Goal: Information Seeking & Learning: Check status

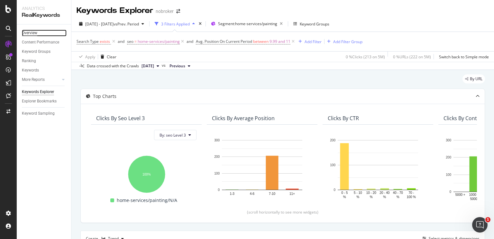
click at [30, 34] on div "Overview" at bounding box center [29, 33] width 15 height 7
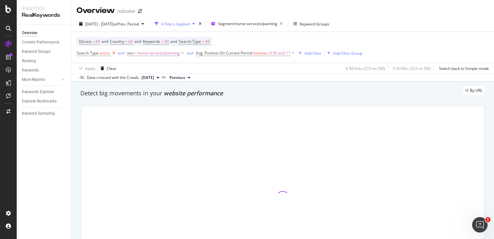
click at [113, 54] on icon at bounding box center [113, 53] width 5 height 6
click at [132, 52] on icon at bounding box center [131, 53] width 5 height 6
click at [173, 52] on icon at bounding box center [173, 53] width 5 height 6
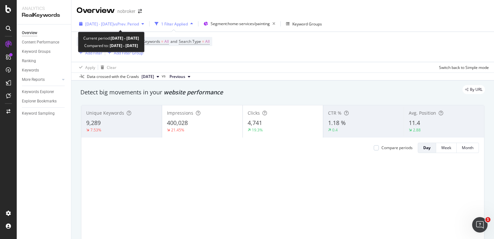
click at [139, 23] on span "vs Prev. Period" at bounding box center [126, 23] width 25 height 5
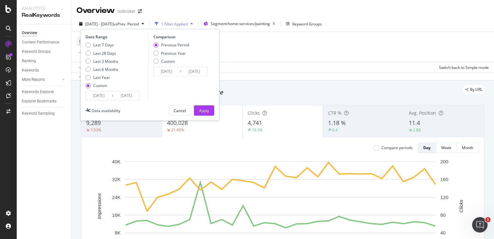
click at [133, 96] on input "[DATE]" at bounding box center [127, 95] width 26 height 9
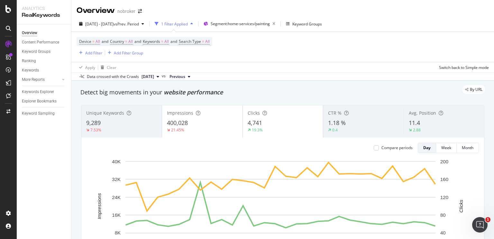
click at [252, 73] on div "Data crossed with the Crawls [DATE] vs Previous" at bounding box center [282, 76] width 423 height 8
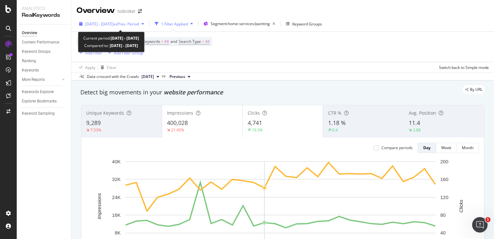
click at [131, 22] on span "vs Prev. Period" at bounding box center [126, 23] width 25 height 5
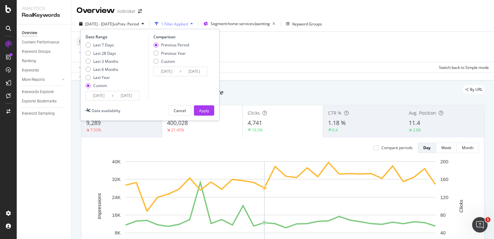
click at [106, 97] on input "[DATE]" at bounding box center [99, 95] width 26 height 9
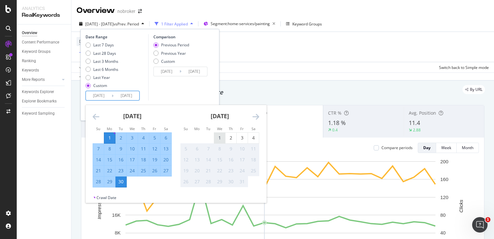
click at [219, 138] on div "1" at bounding box center [219, 138] width 11 height 6
type input "2025/10/01"
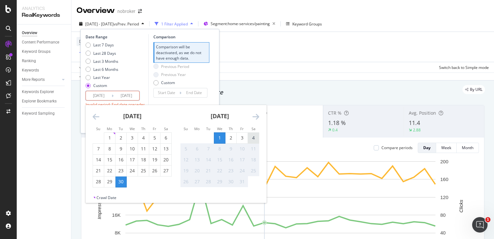
click at [256, 140] on div "4" at bounding box center [253, 138] width 11 height 6
type input "2025/10/04"
type input "2025/09/27"
type input "[DATE]"
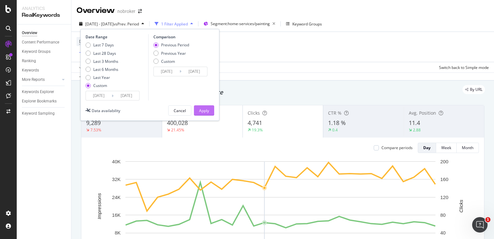
click at [207, 111] on div "Apply" at bounding box center [204, 110] width 10 height 5
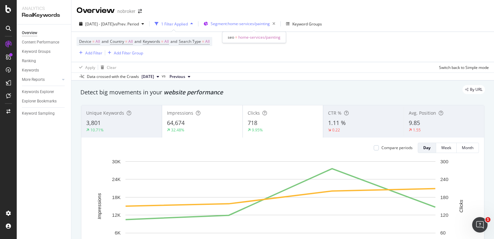
click at [234, 22] on span "Segment: home-services/painting" at bounding box center [240, 23] width 59 height 5
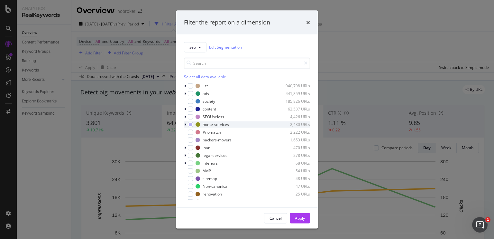
click at [185, 124] on icon "modal" at bounding box center [185, 124] width 2 height 4
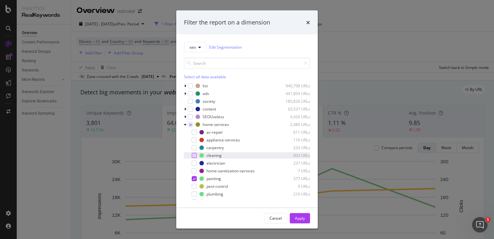
click at [193, 156] on div "modal" at bounding box center [194, 155] width 5 height 5
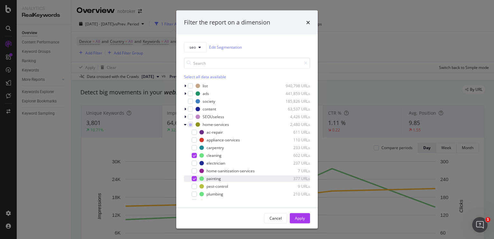
click at [195, 177] on icon "modal" at bounding box center [194, 178] width 3 height 3
click at [292, 216] on button "Apply" at bounding box center [300, 218] width 20 height 10
